Goal: Task Accomplishment & Management: Manage account settings

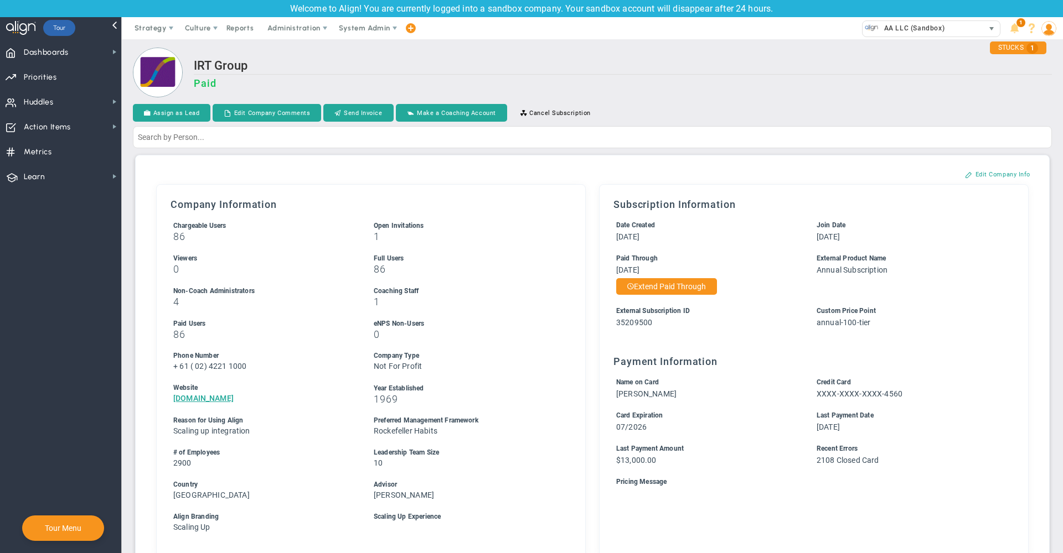
scroll to position [526, 0]
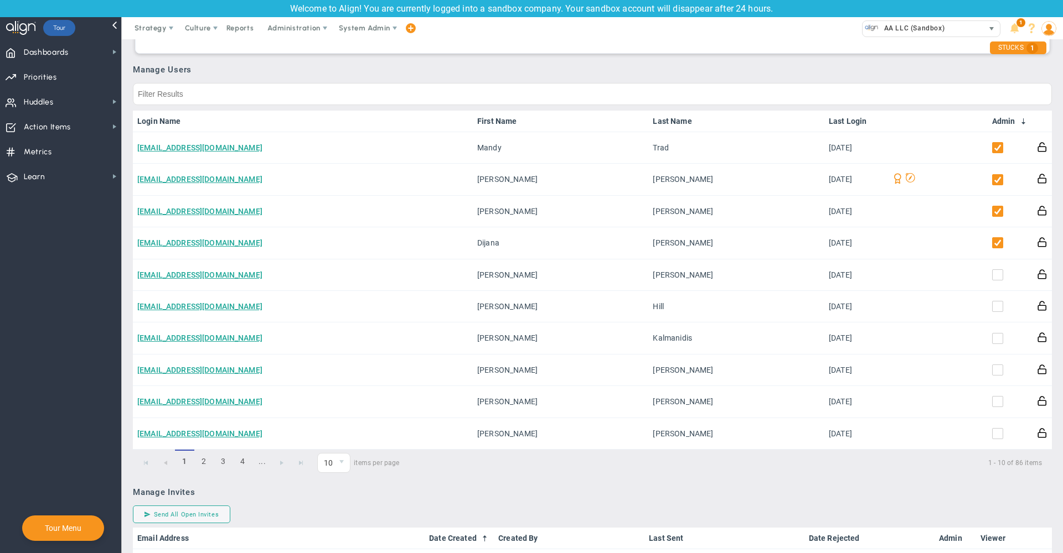
click at [908, 30] on span "AA LLC (Sandbox)" at bounding box center [911, 28] width 66 height 14
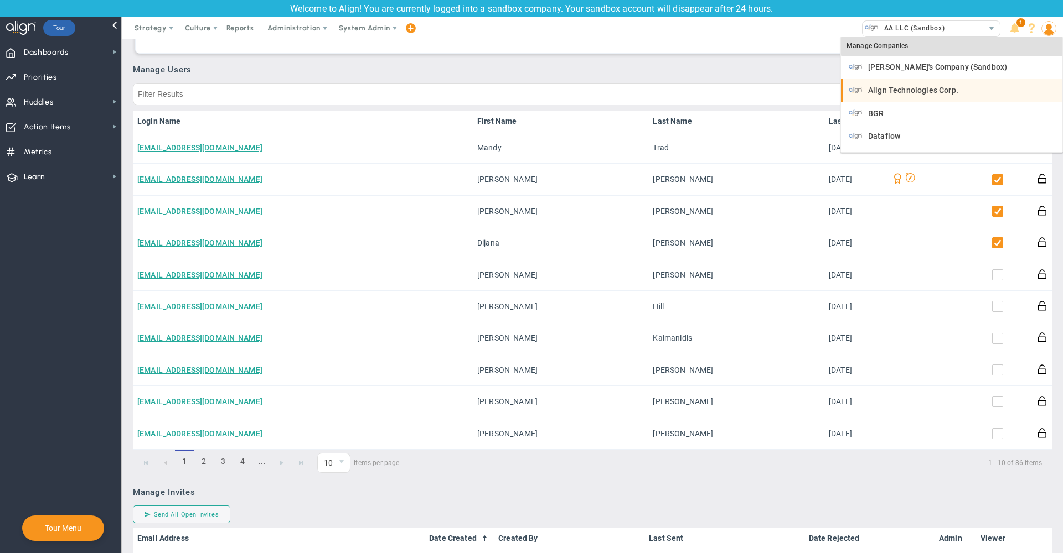
click at [924, 89] on span "Align Technologies Corp." at bounding box center [913, 90] width 90 height 8
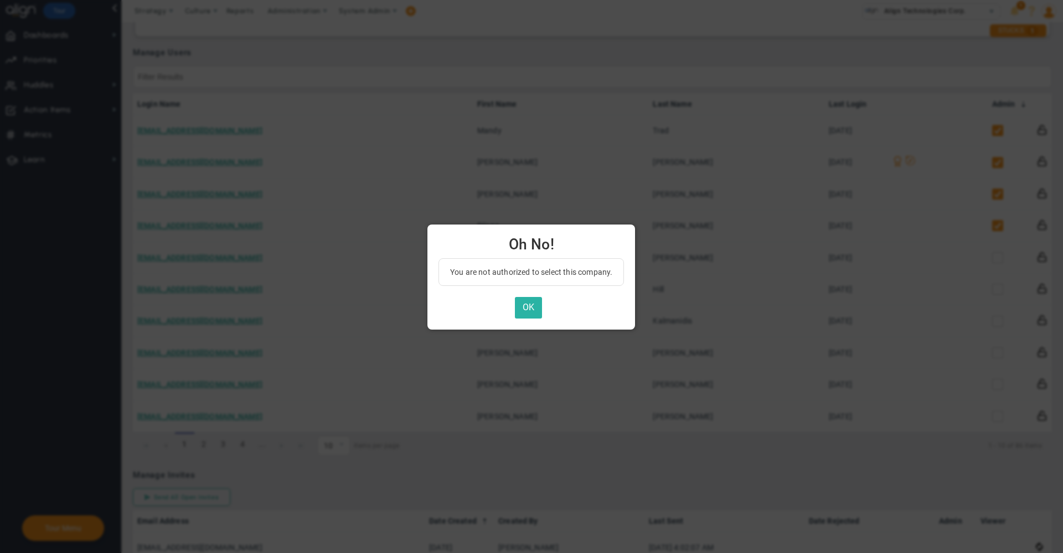
click at [532, 313] on button "OK" at bounding box center [528, 308] width 27 height 22
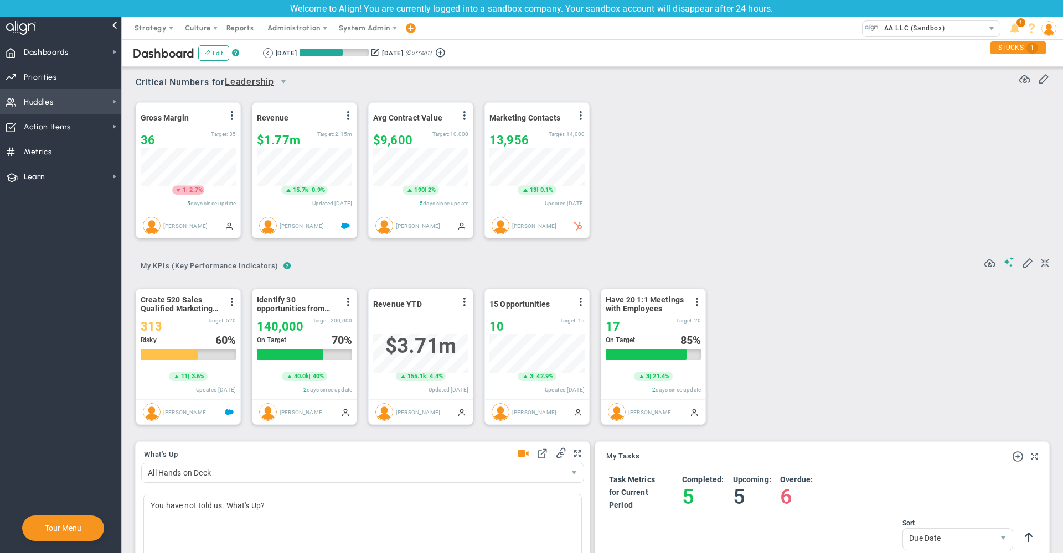
click at [66, 106] on span "Huddles Huddles" at bounding box center [60, 101] width 121 height 25
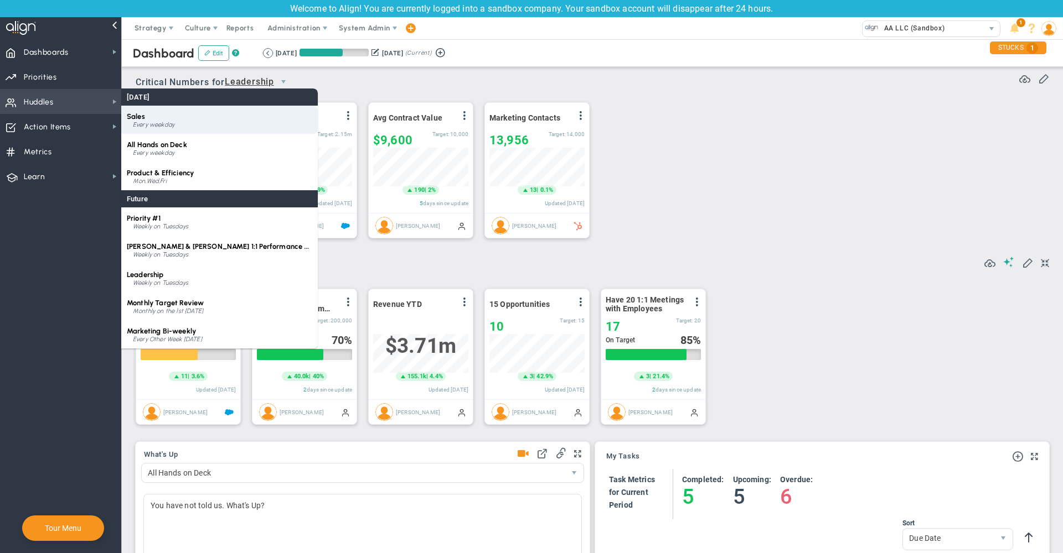
click at [165, 122] on div "Every weekday" at bounding box center [222, 125] width 179 height 7
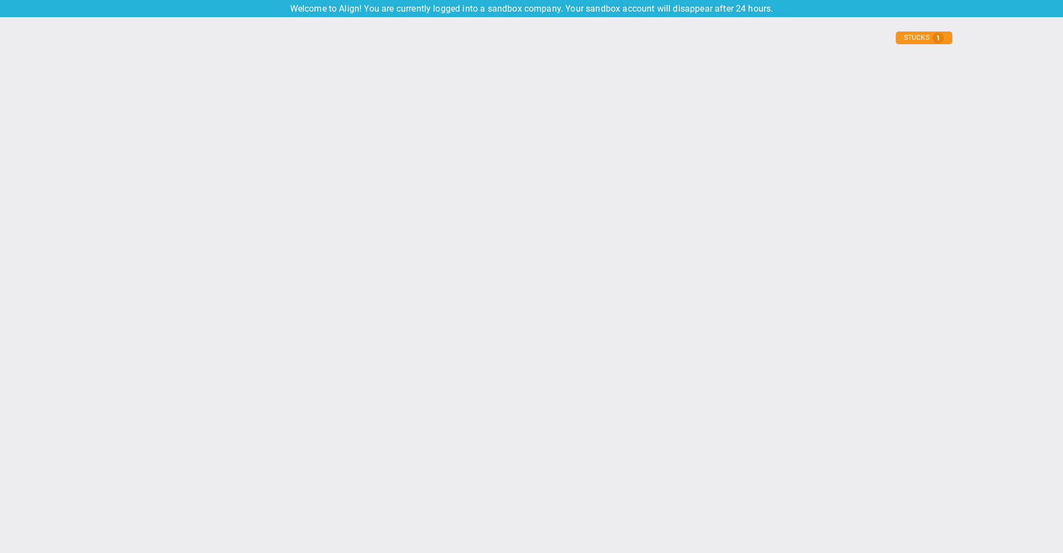
type input "[DATE]"
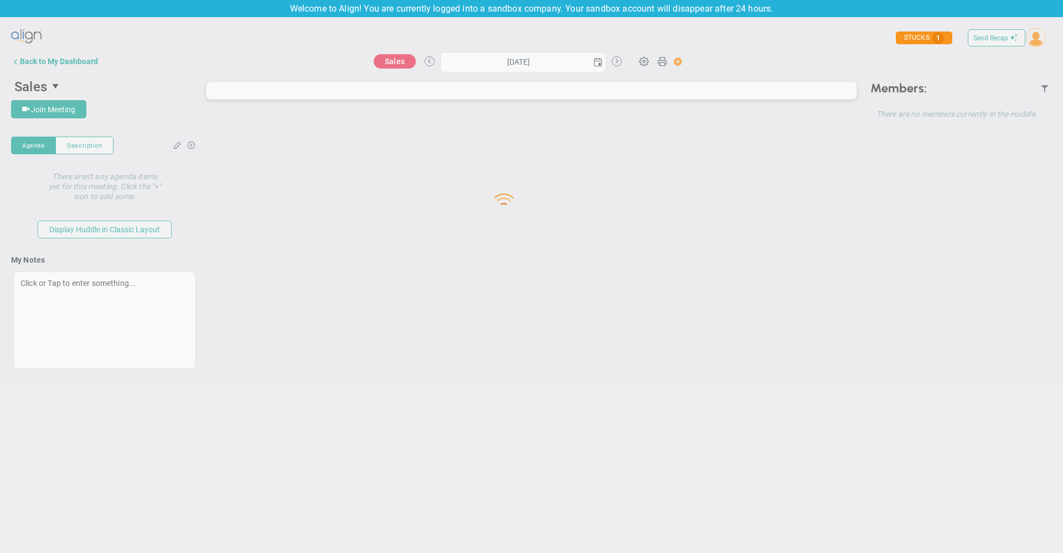
type input "[DATE]"
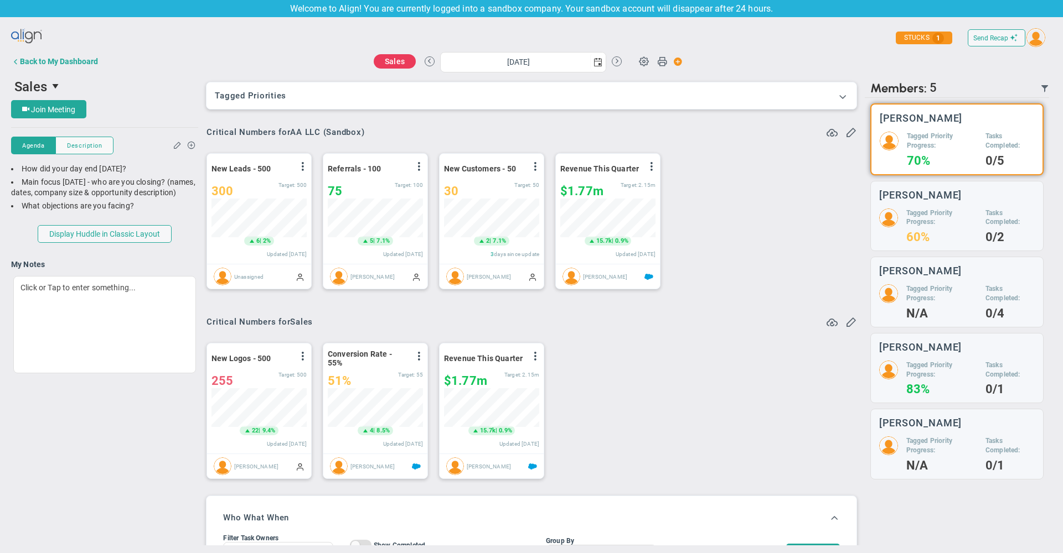
scroll to position [39, 95]
click at [473, 191] on div "30" at bounding box center [479, 191] width 70 height 14
type input "32"
click at [747, 196] on div "New Leads - 500 View Historical Graph Edit Make "No Change" Update Add Past Upd…" at bounding box center [526, 222] width 663 height 156
click at [987, 42] on span "Send Recap" at bounding box center [990, 38] width 35 height 8
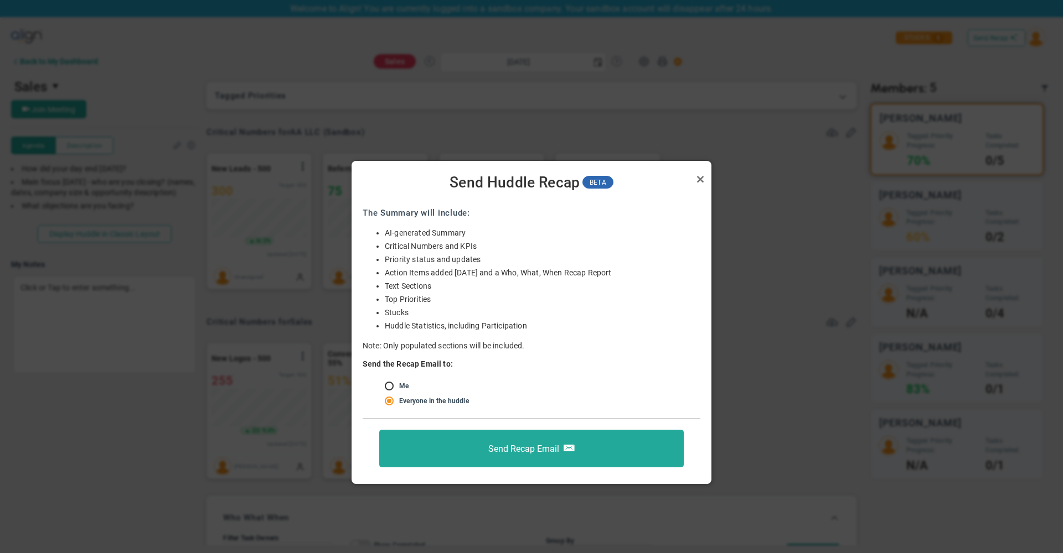
click at [392, 387] on input "radio" at bounding box center [392, 386] width 11 height 9
radio input "true"
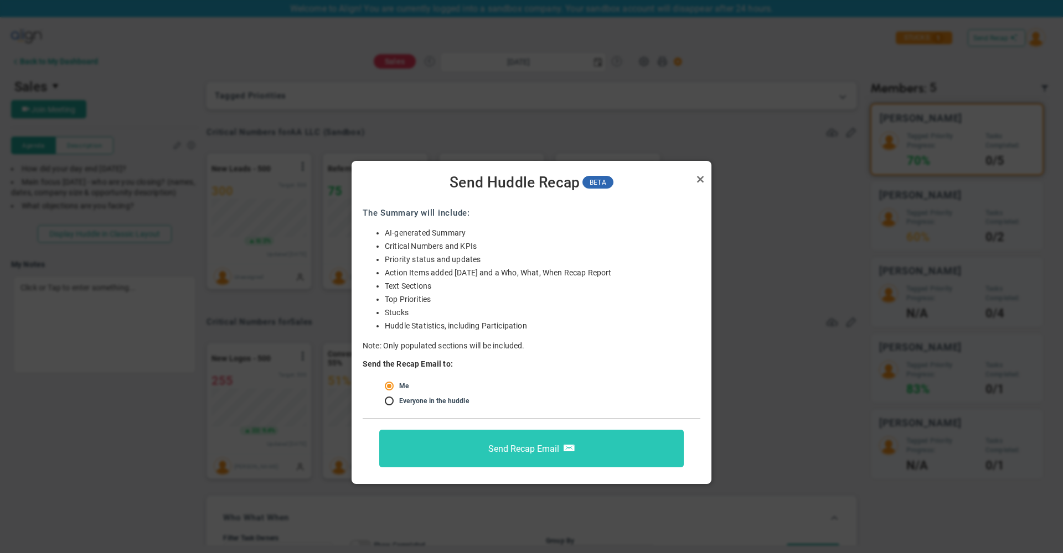
click at [501, 448] on span "Send Recap Email" at bounding box center [523, 449] width 71 height 11
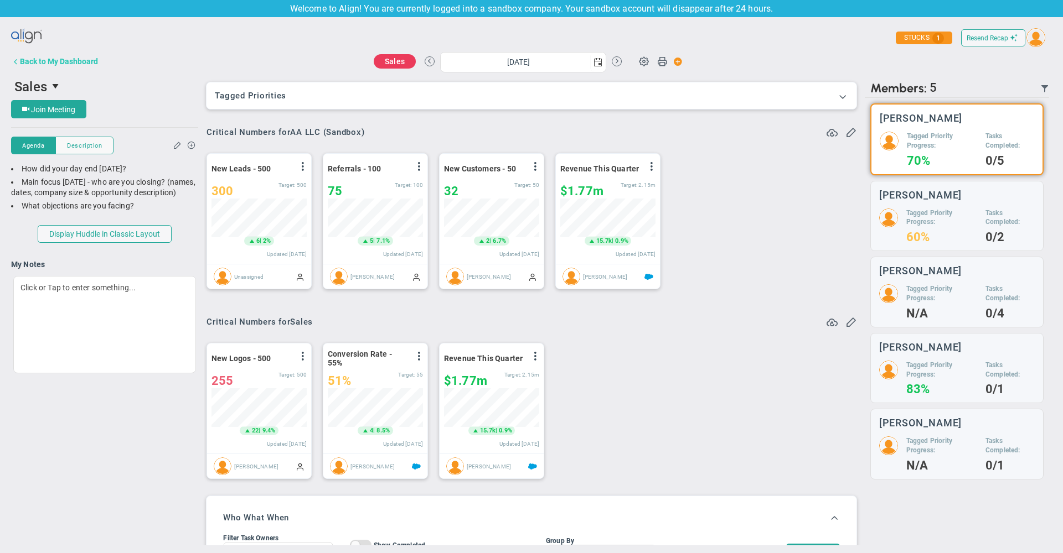
click at [57, 64] on div "Back to My Dashboard" at bounding box center [59, 61] width 78 height 9
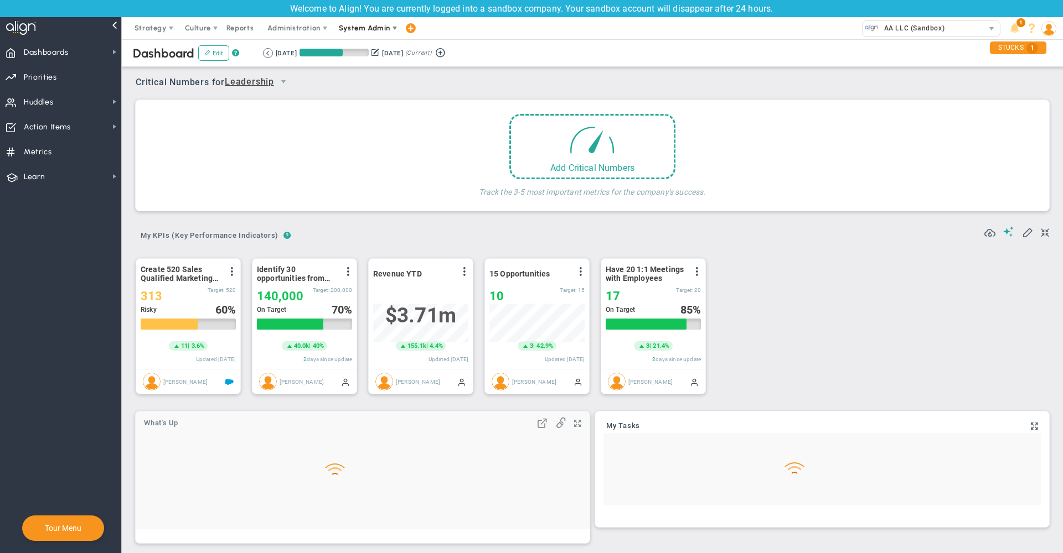
click at [362, 30] on span "System Admin" at bounding box center [364, 28] width 51 height 8
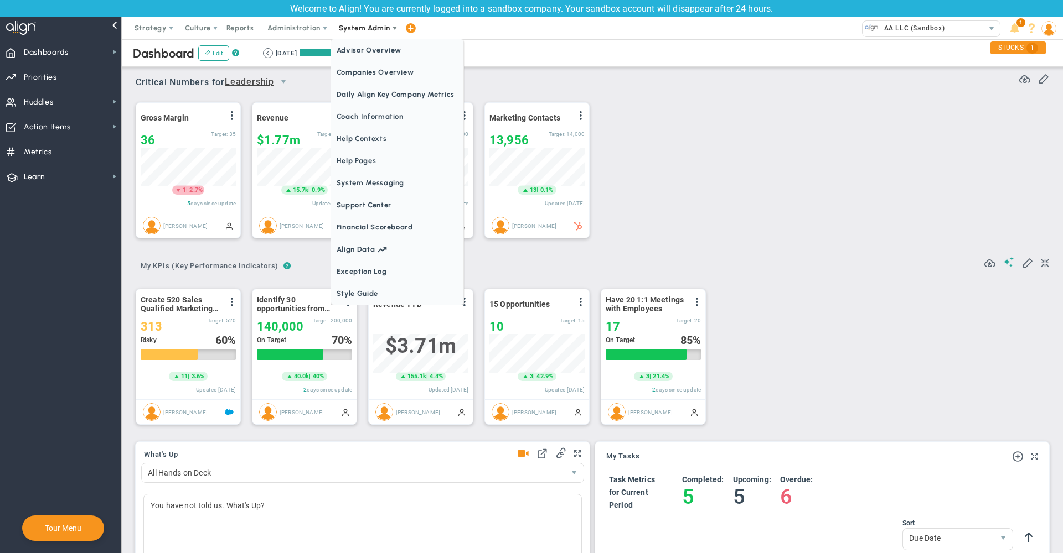
scroll to position [39, 95]
click at [377, 87] on span "Daily Align Key Company Metrics" at bounding box center [397, 95] width 132 height 22
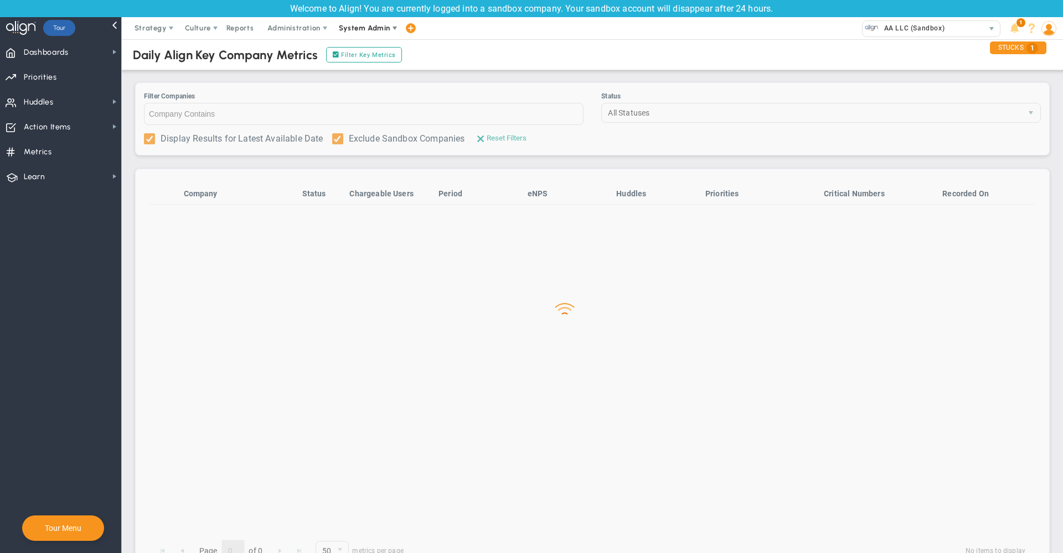
click at [371, 29] on span "System Admin" at bounding box center [364, 28] width 51 height 8
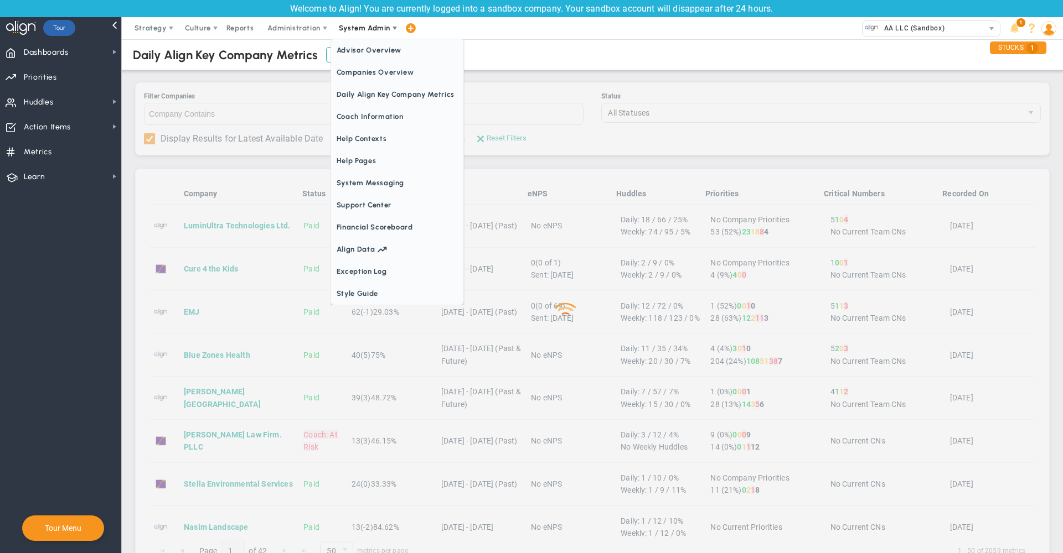
click at [376, 77] on span "Companies Overview" at bounding box center [397, 72] width 132 height 22
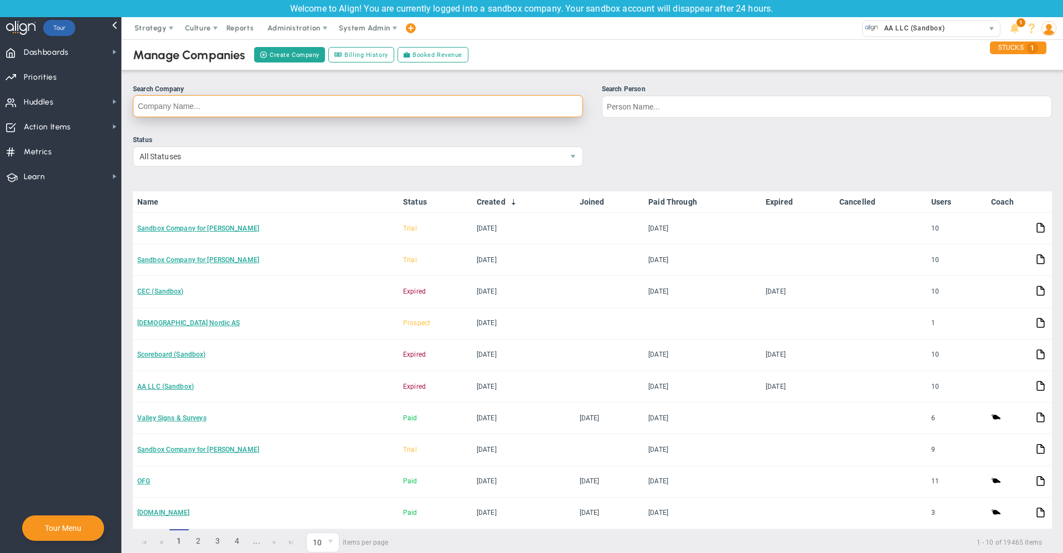
click at [401, 102] on input "Search Company" at bounding box center [358, 106] width 450 height 22
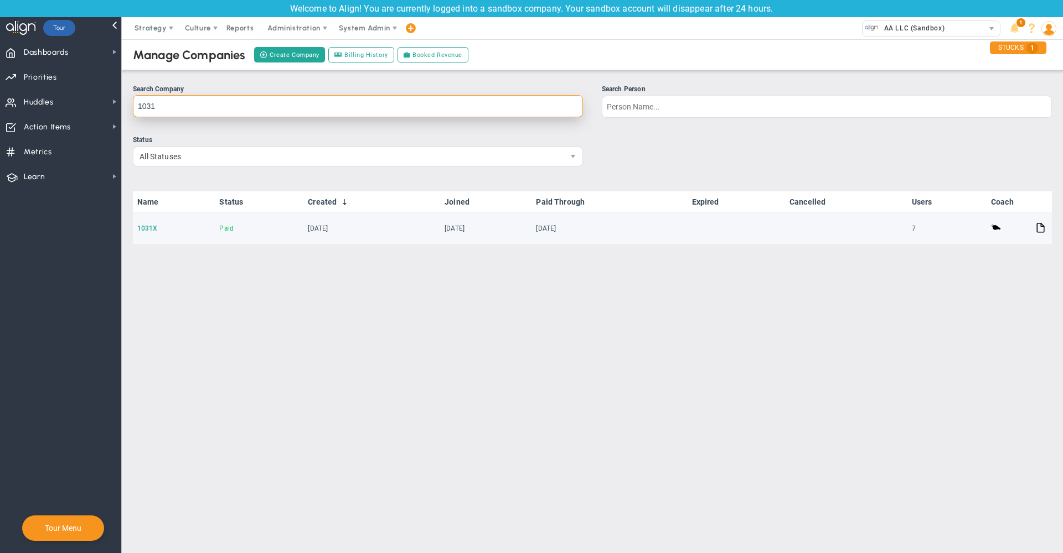
type input "1031"
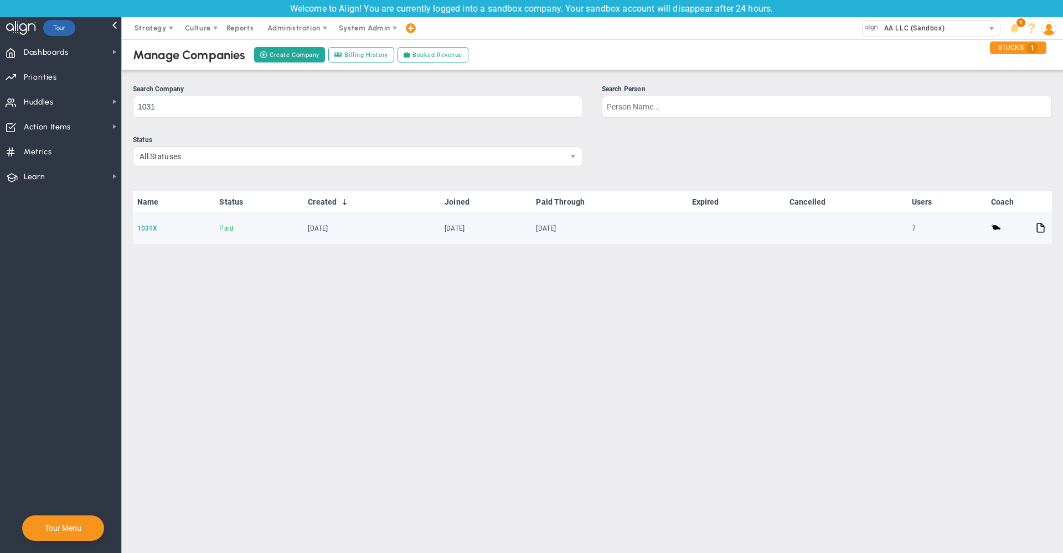
click at [146, 229] on link "1031X" at bounding box center [147, 229] width 20 height 8
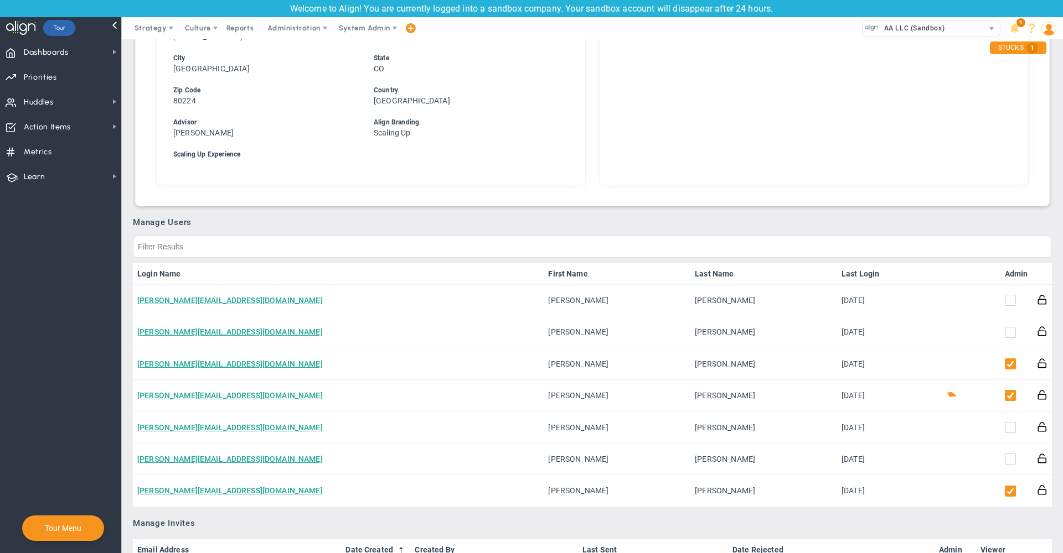
scroll to position [463, 0]
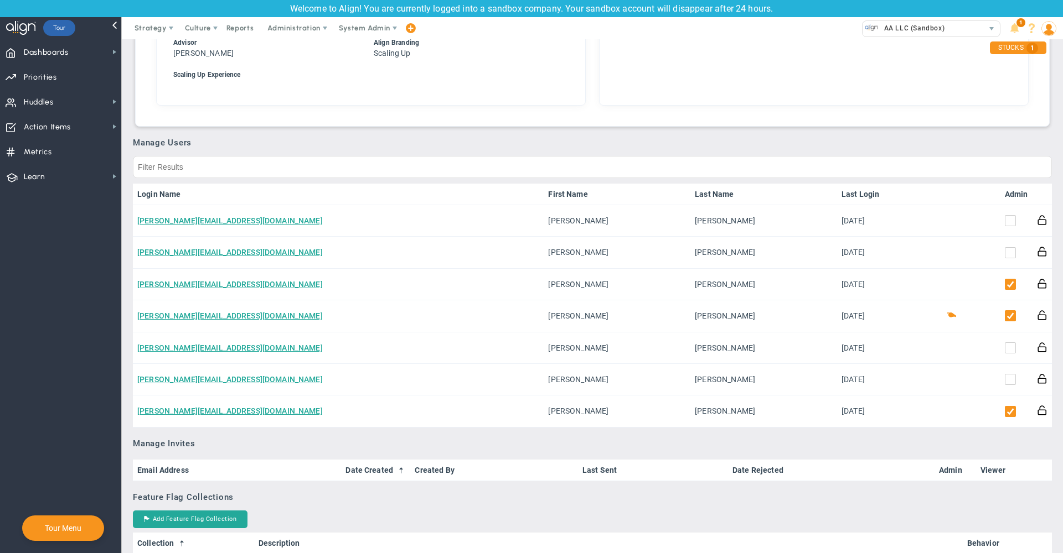
scroll to position [552, 0]
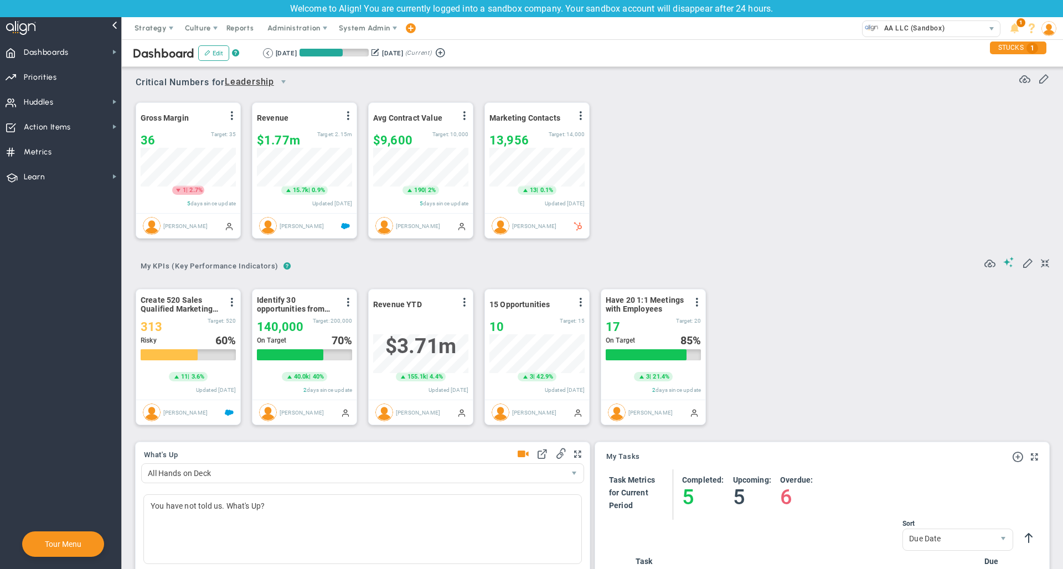
click at [377, 27] on span "System Admin" at bounding box center [364, 28] width 51 height 8
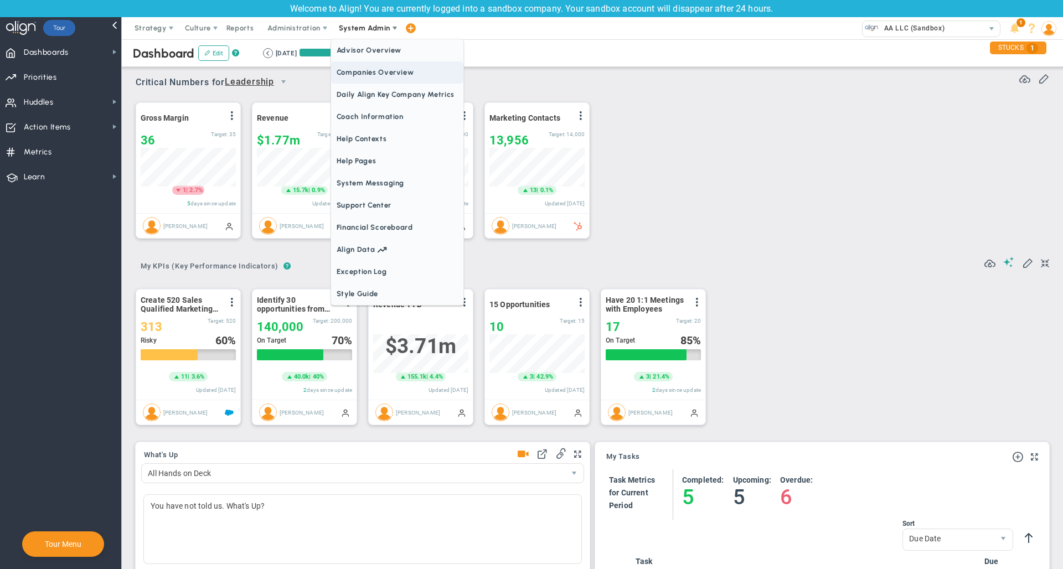
click at [381, 69] on span "Companies Overview" at bounding box center [397, 72] width 132 height 22
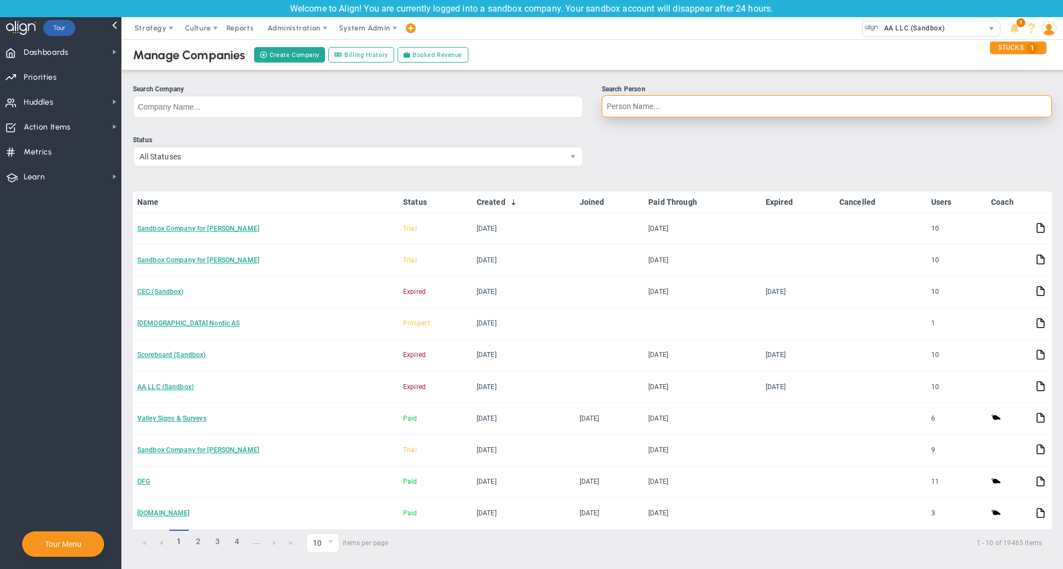
click at [725, 104] on input "Search Person" at bounding box center [827, 106] width 450 height 22
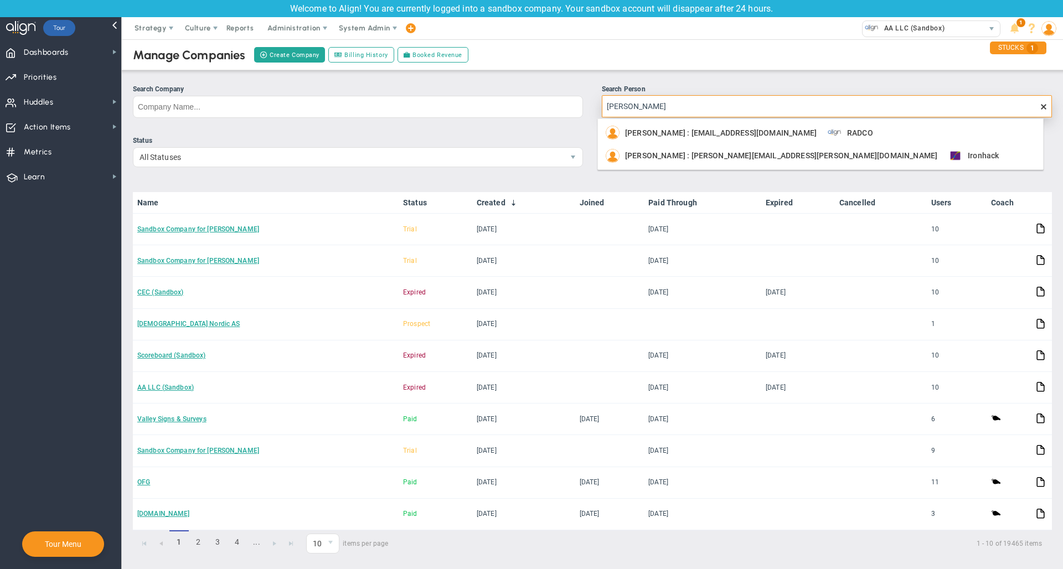
click at [685, 108] on input "jessica go" at bounding box center [827, 106] width 450 height 22
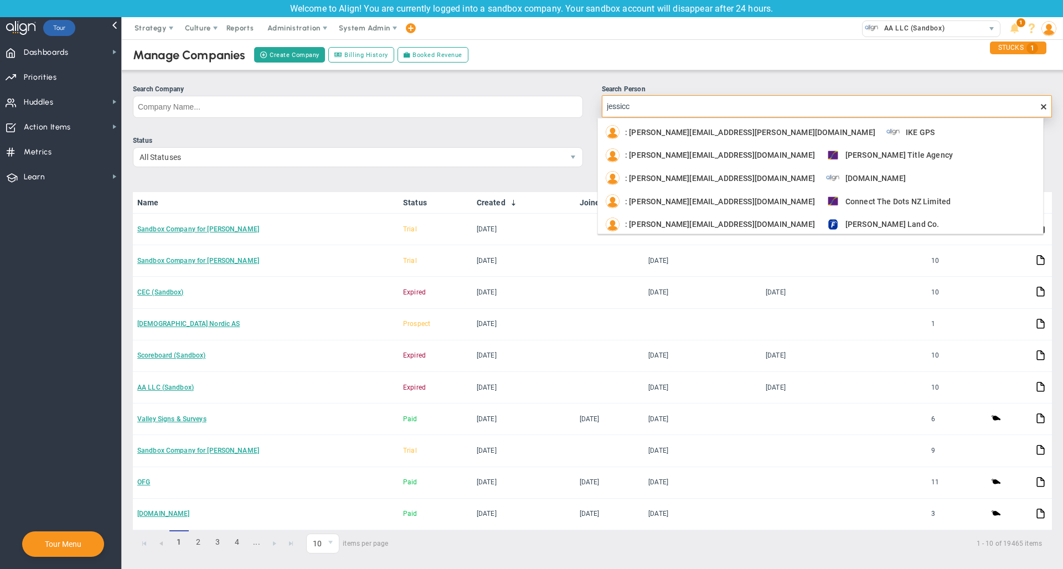
type input "jessicca"
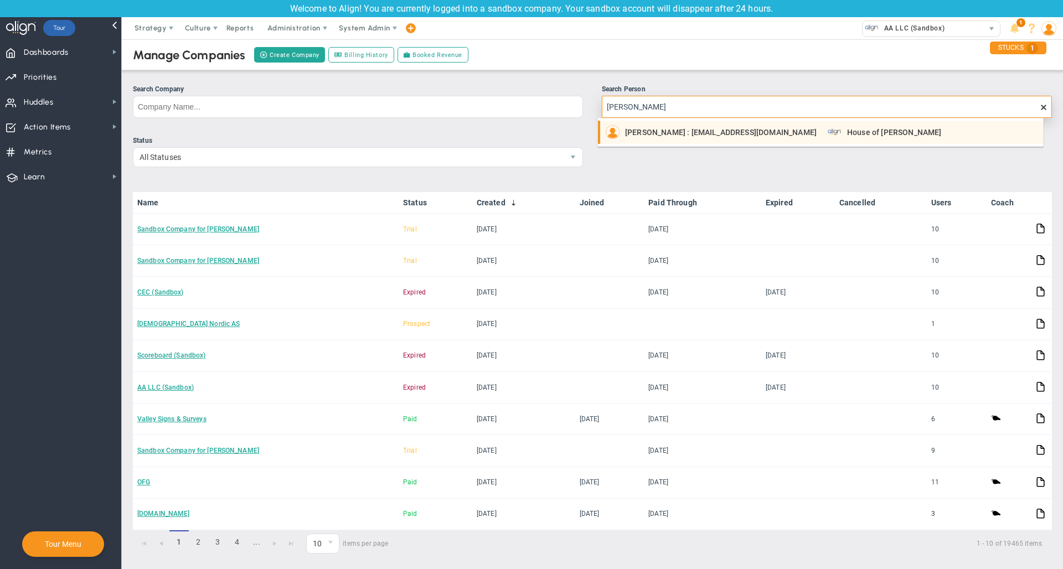
click at [655, 126] on div "Jessicca Gonzalez : EA@thehhoffice.com" at bounding box center [710, 132] width 211 height 14
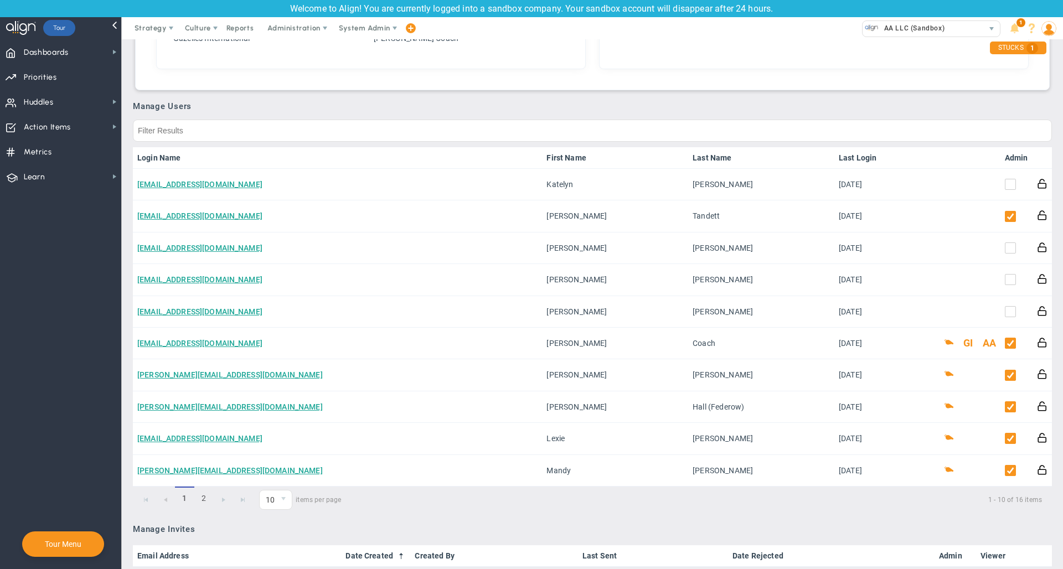
scroll to position [509, 0]
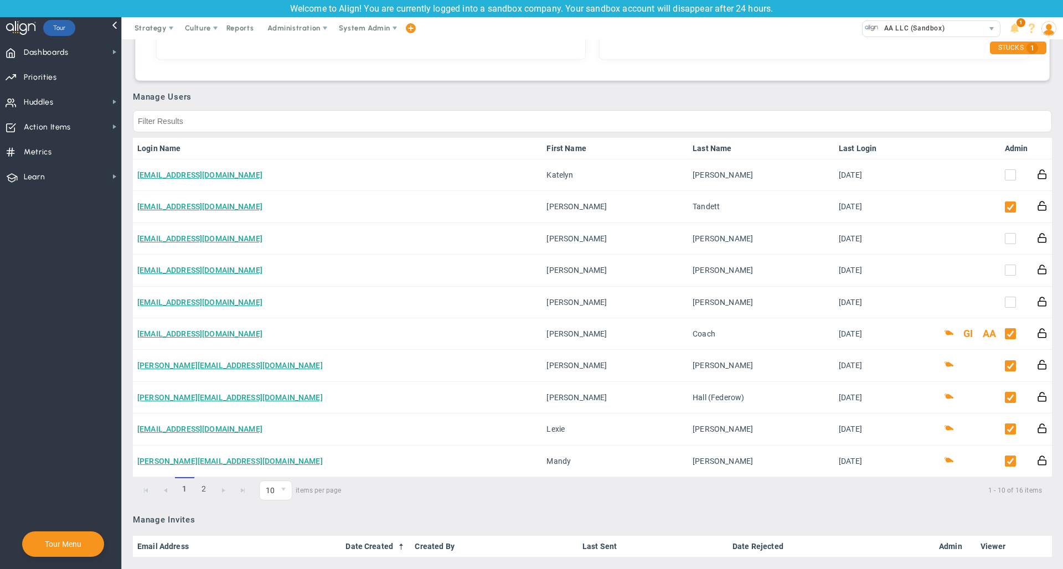
click at [1009, 146] on link "Admin" at bounding box center [1015, 148] width 23 height 9
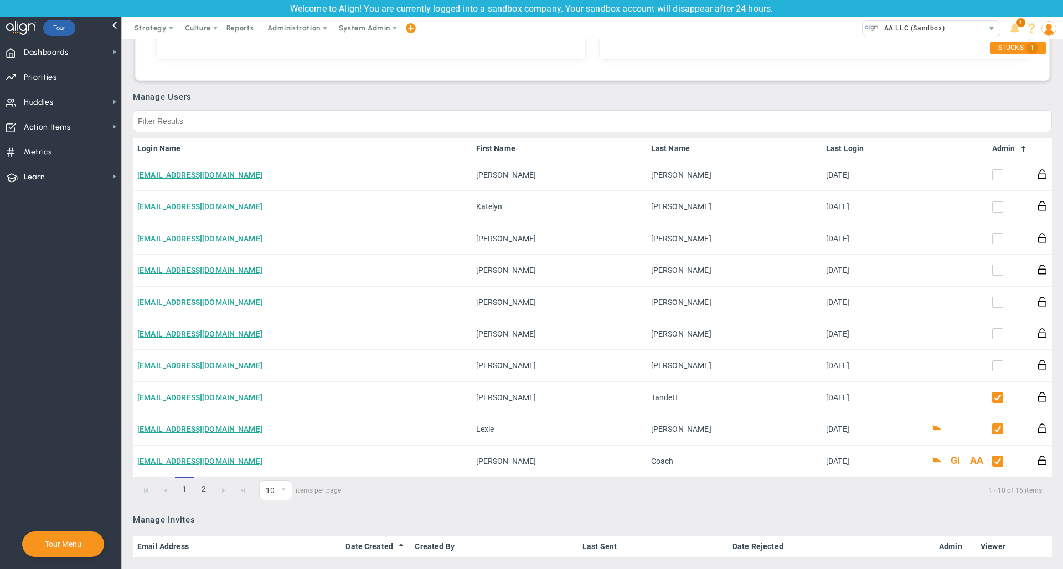
click at [1007, 147] on link "Admin" at bounding box center [1010, 148] width 36 height 9
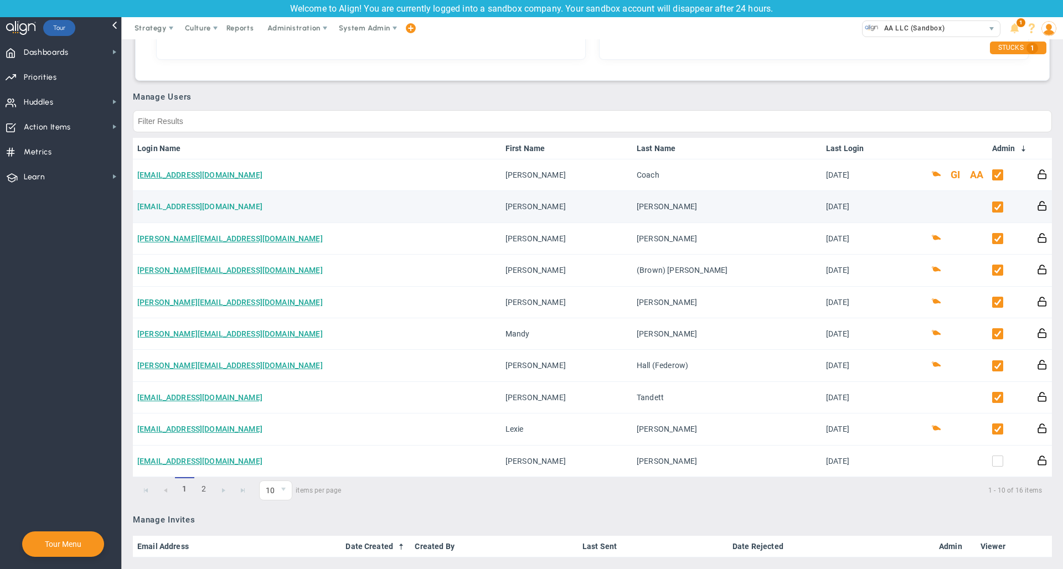
click at [210, 210] on link "vscore16@gmail.com" at bounding box center [199, 206] width 125 height 9
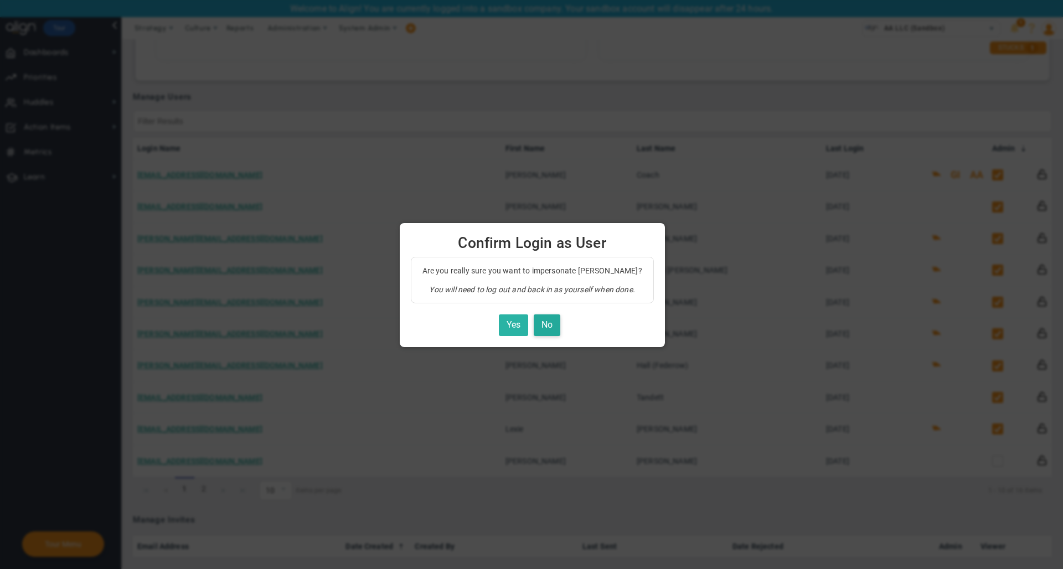
click at [507, 325] on button "Yes" at bounding box center [513, 325] width 29 height 22
